Goal: Communication & Community: Answer question/provide support

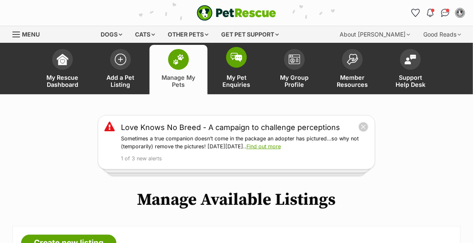
click at [236, 55] on img at bounding box center [237, 57] width 12 height 9
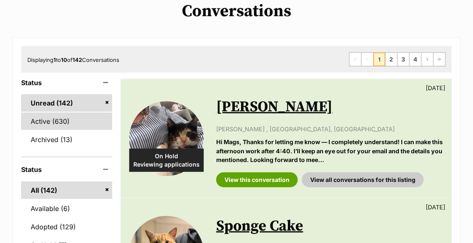
click at [74, 120] on link "Active (630)" at bounding box center [66, 120] width 91 height 17
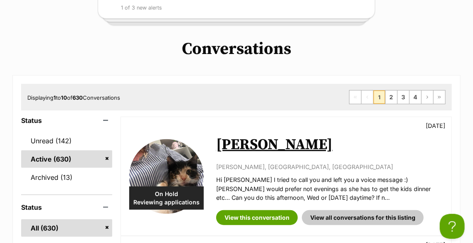
scroll to position [301, 0]
